Goal: Information Seeking & Learning: Learn about a topic

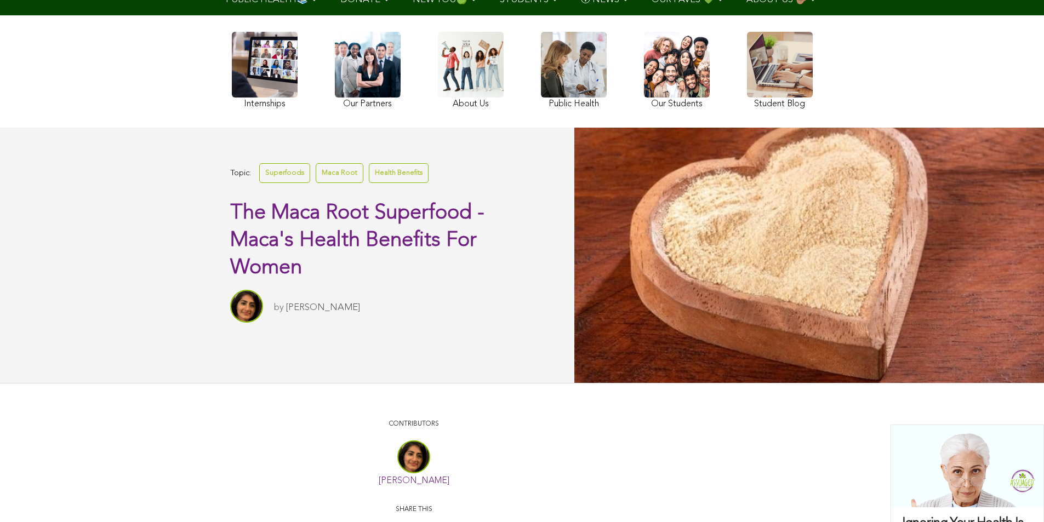
scroll to position [214, 0]
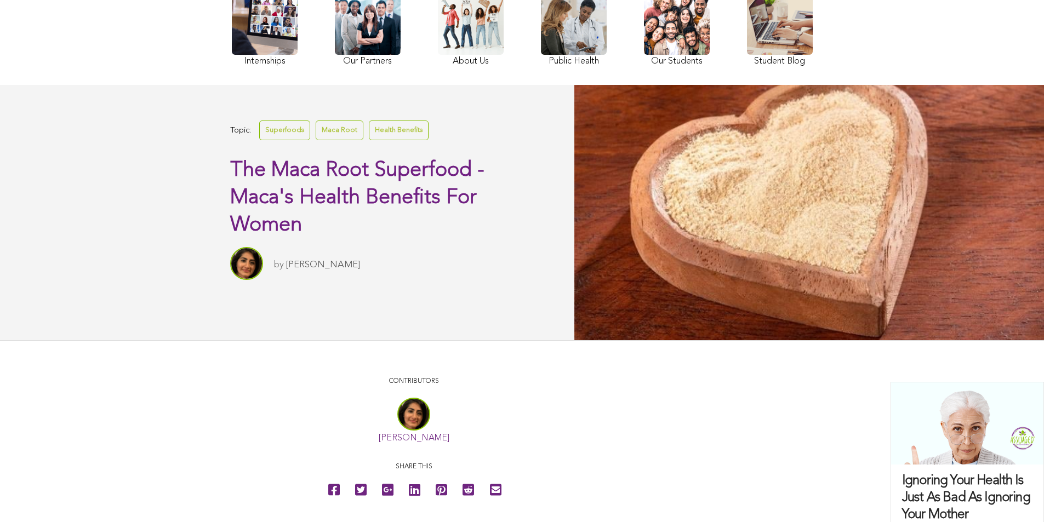
click at [259, 140] on link "Superfoods" at bounding box center [284, 130] width 51 height 19
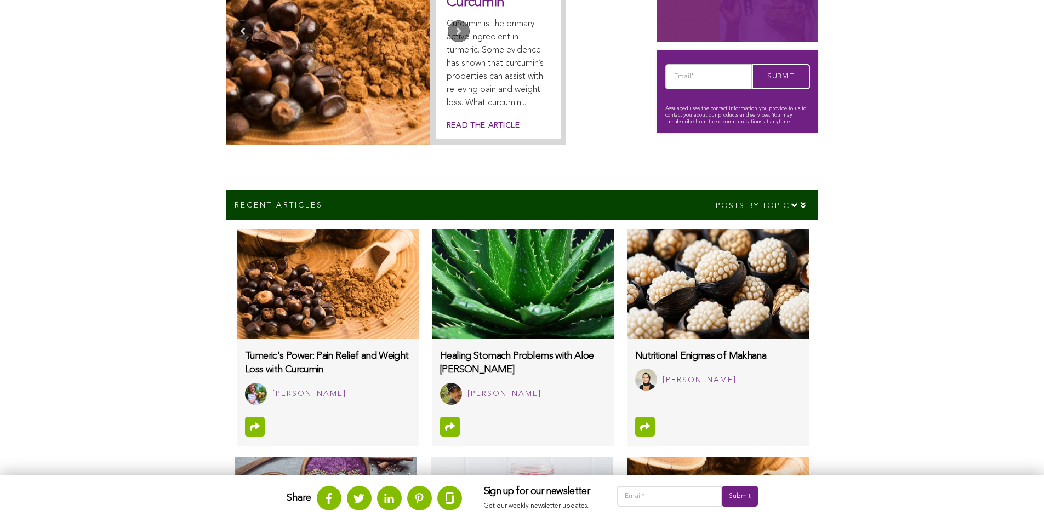
scroll to position [169, 0]
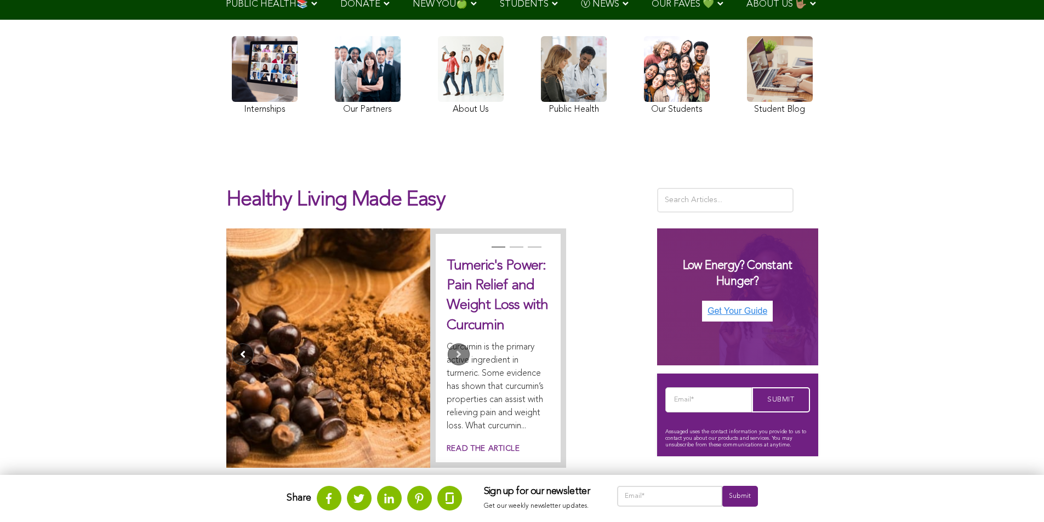
click at [232, 344] on button "Previous" at bounding box center [243, 355] width 22 height 22
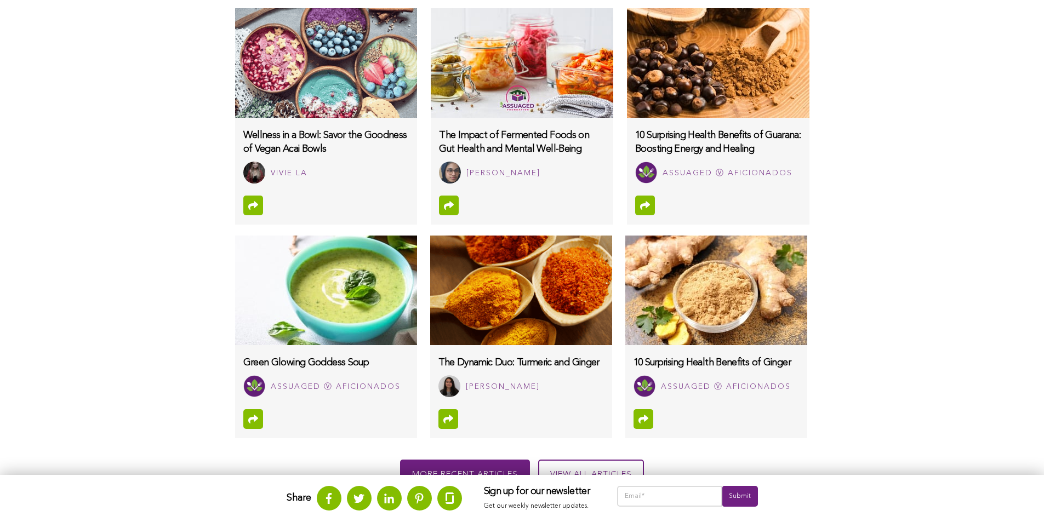
scroll to position [712, 0]
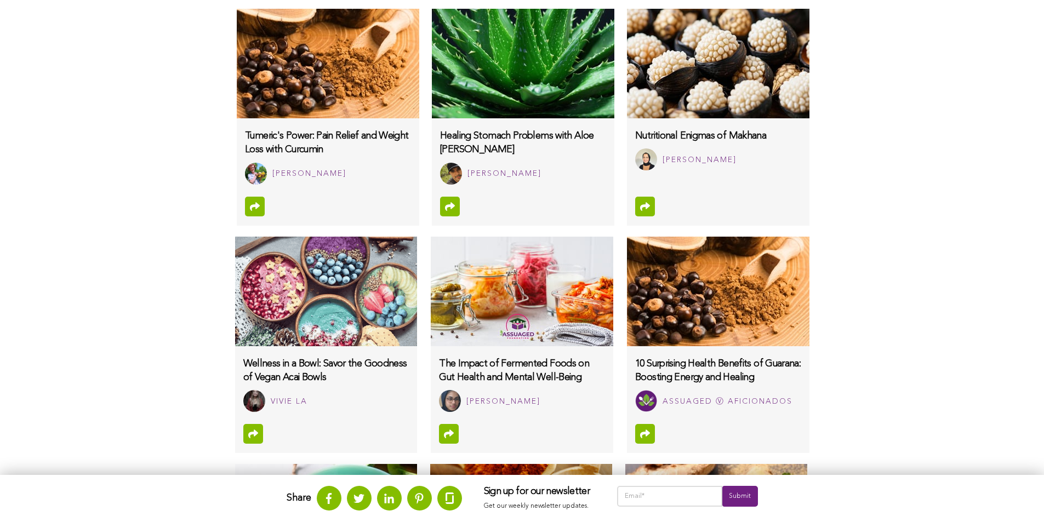
click at [237, 109] on img at bounding box center [328, 64] width 182 height 110
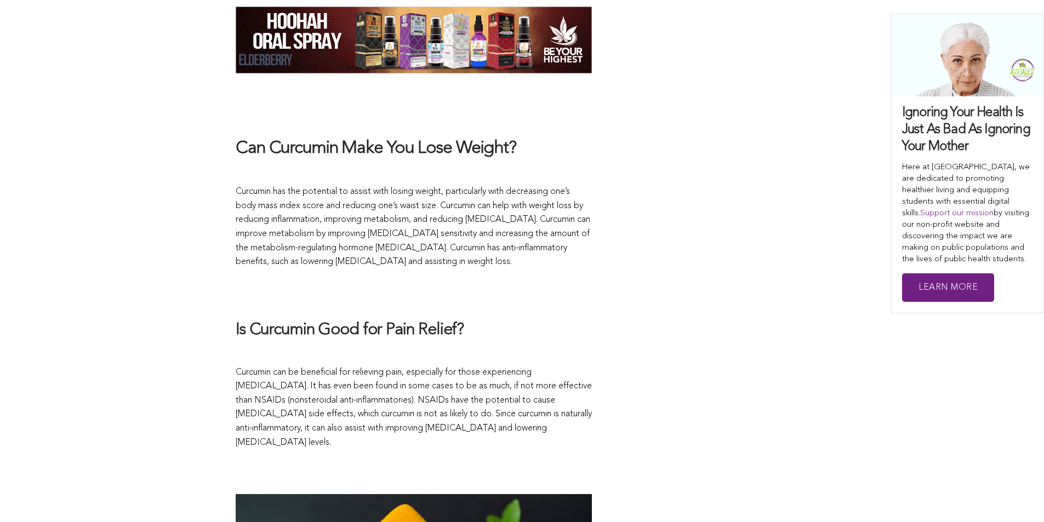
scroll to position [1207, 0]
